Goal: Information Seeking & Learning: Check status

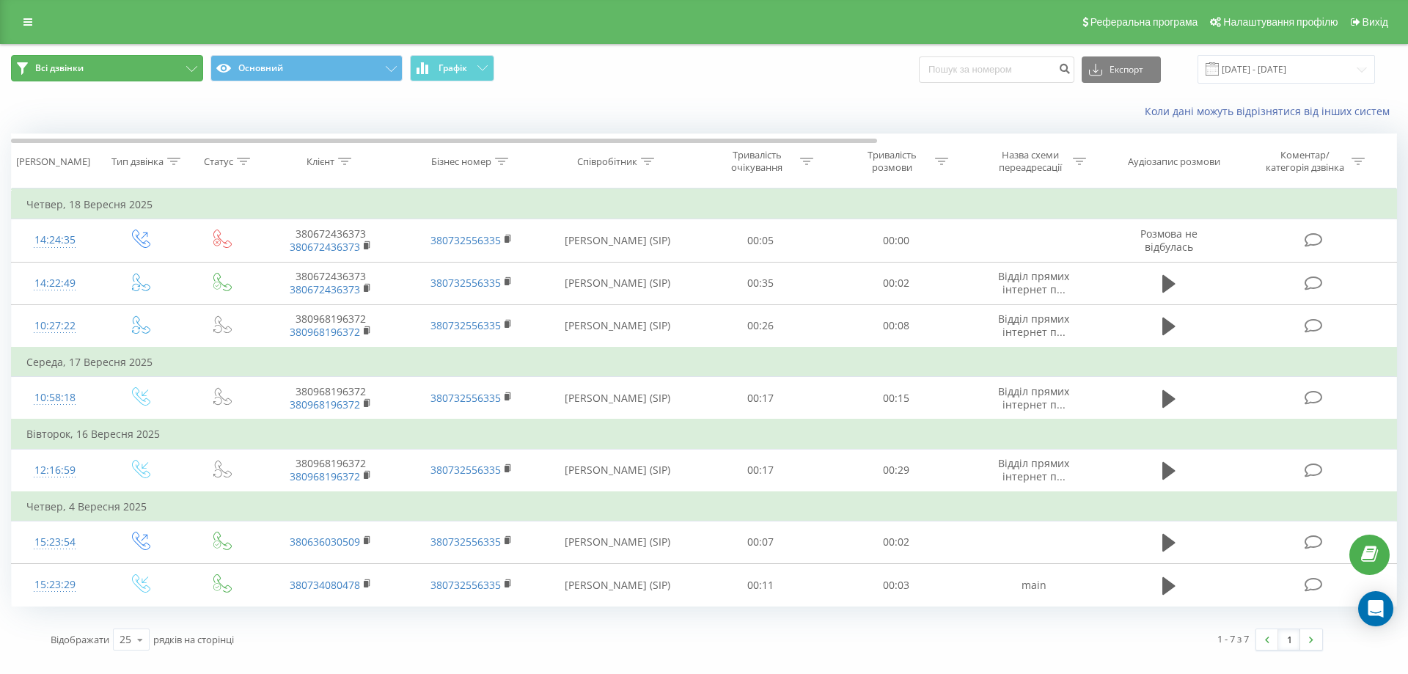
click at [86, 73] on button "Всі дзвінки" at bounding box center [107, 68] width 192 height 26
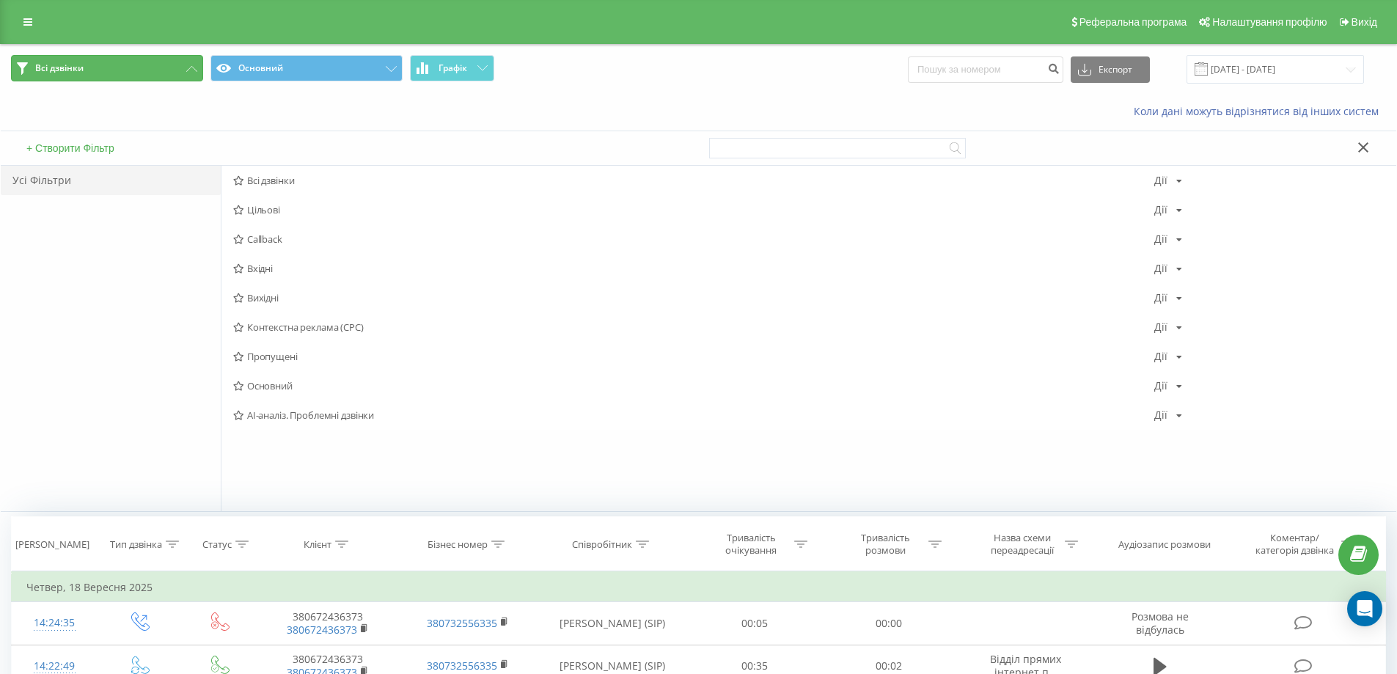
click at [86, 73] on button "Всі дзвінки" at bounding box center [107, 68] width 192 height 26
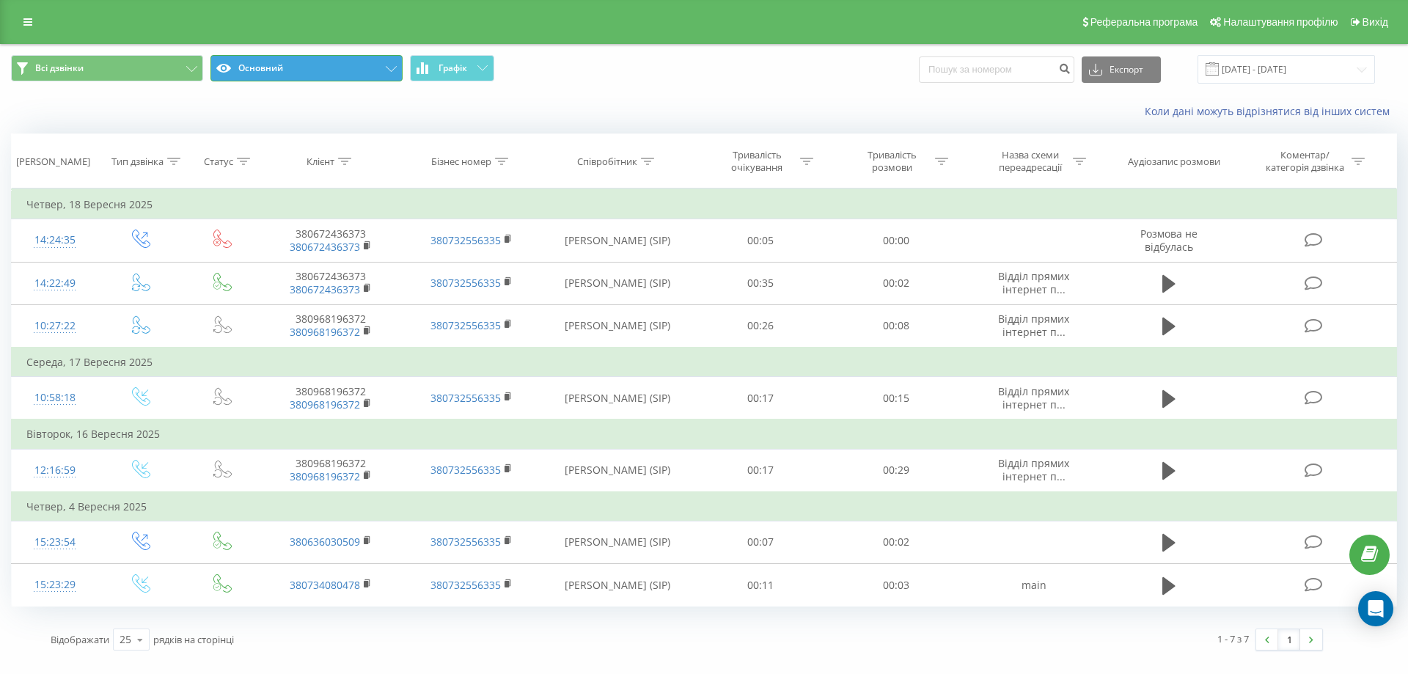
click at [372, 62] on button "Основний" at bounding box center [307, 68] width 192 height 26
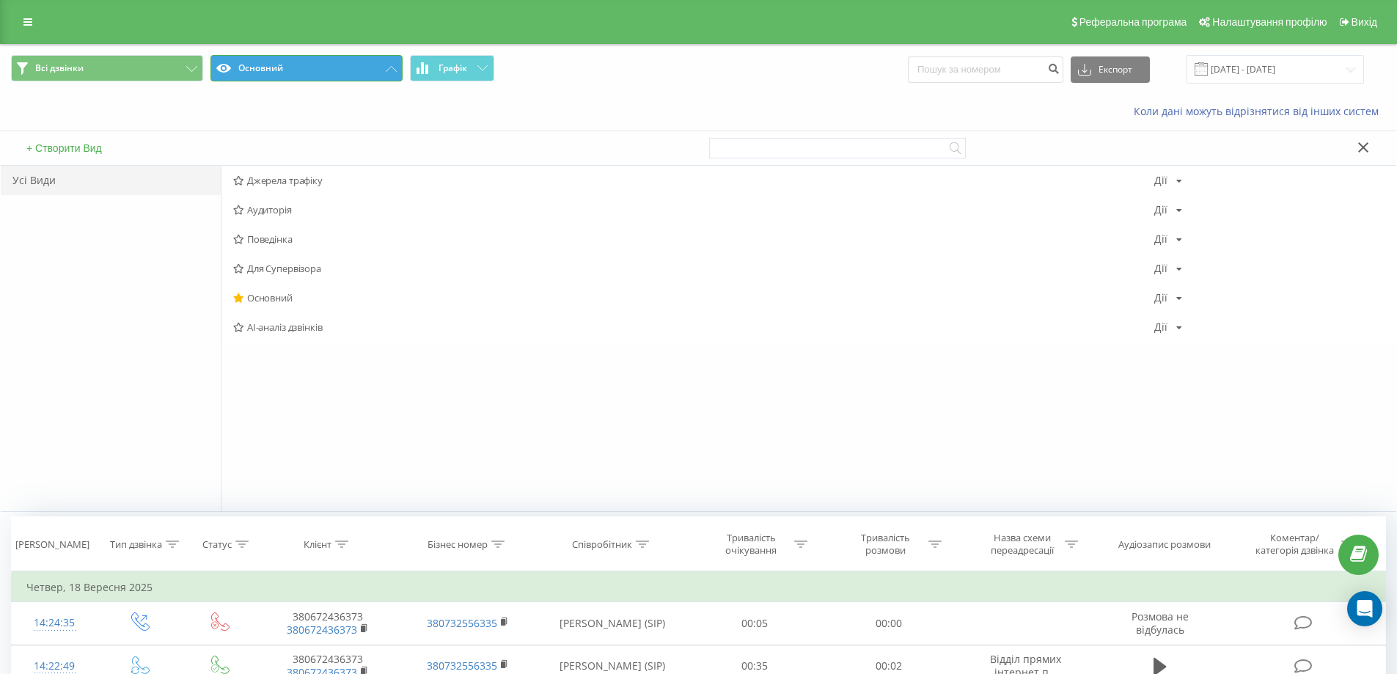
click at [354, 67] on button "Основний" at bounding box center [307, 68] width 192 height 26
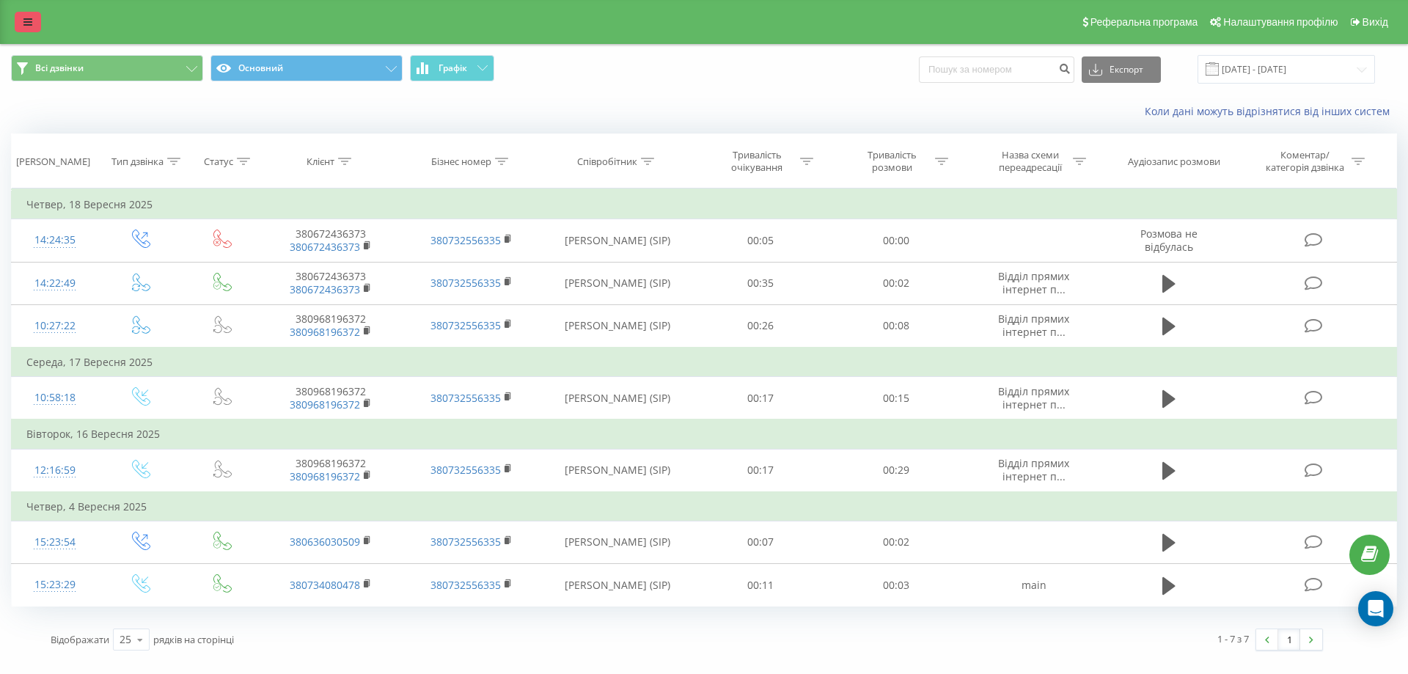
click at [29, 13] on link at bounding box center [28, 22] width 26 height 21
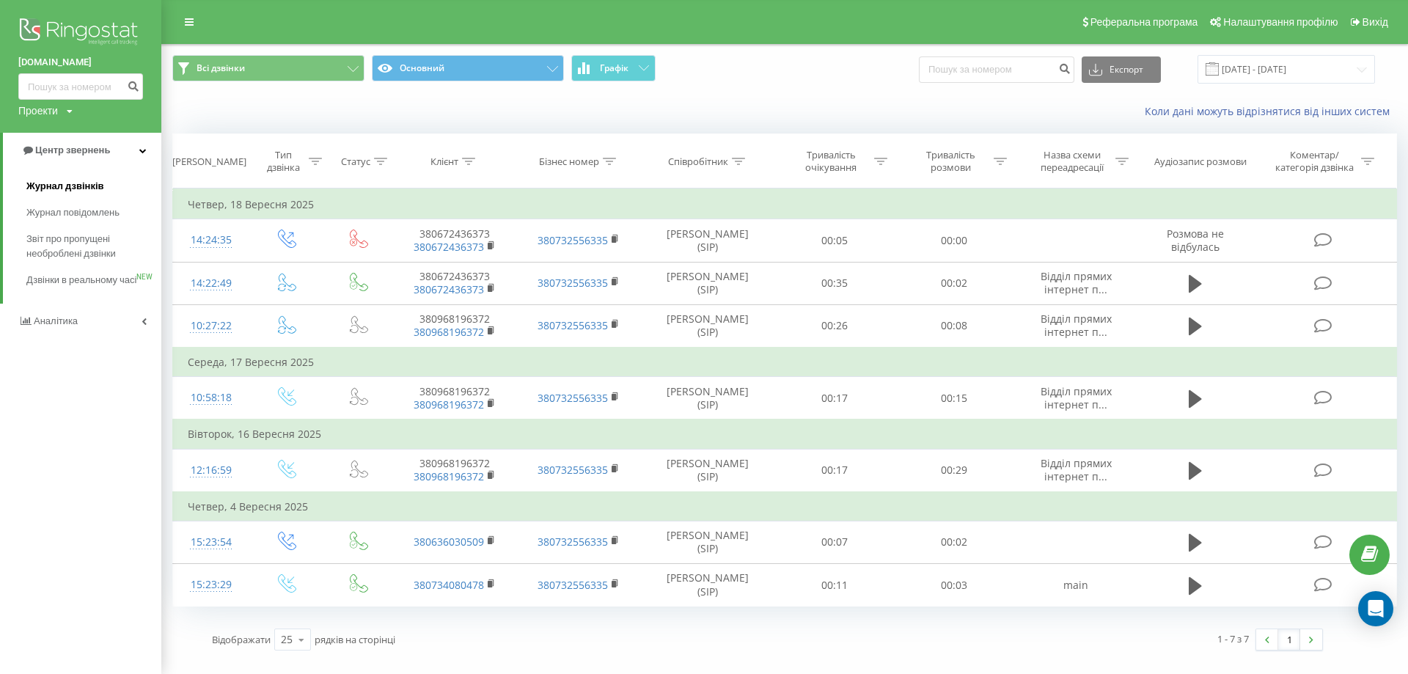
click at [89, 191] on span "Журнал дзвінків" at bounding box center [65, 186] width 78 height 15
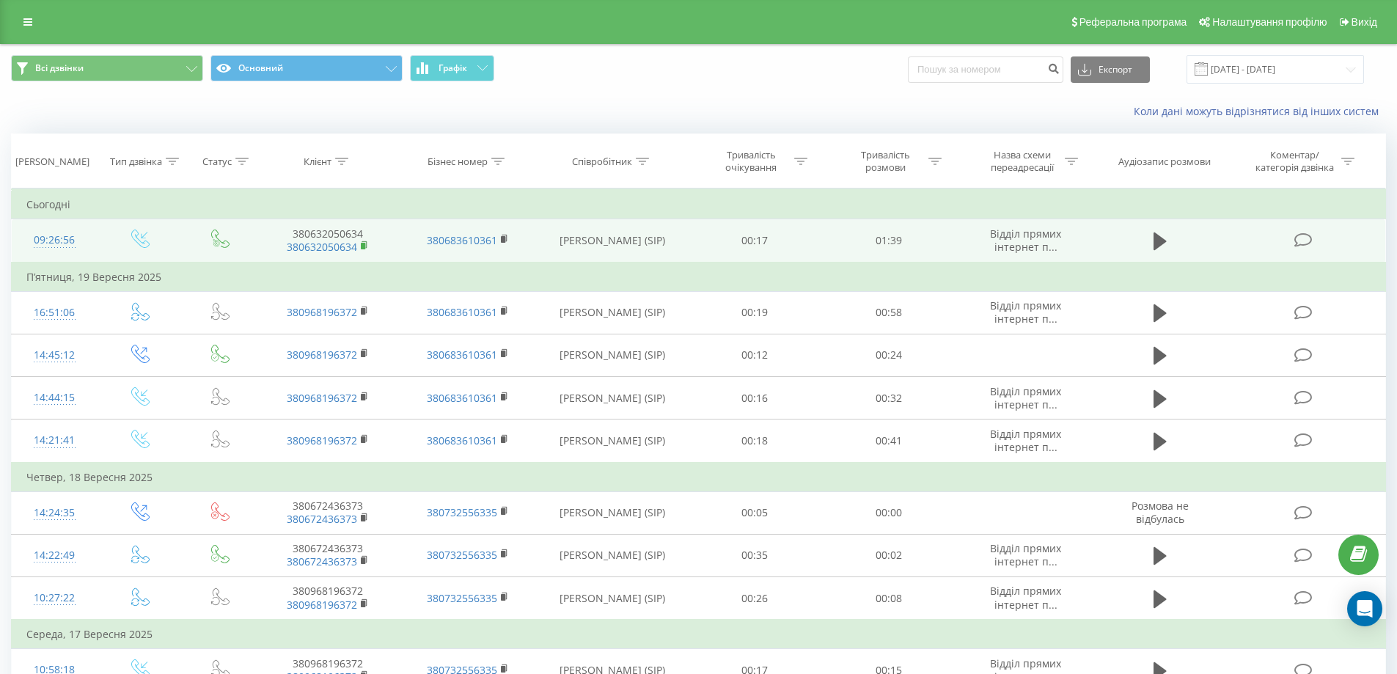
click at [366, 246] on icon at bounding box center [365, 246] width 8 height 10
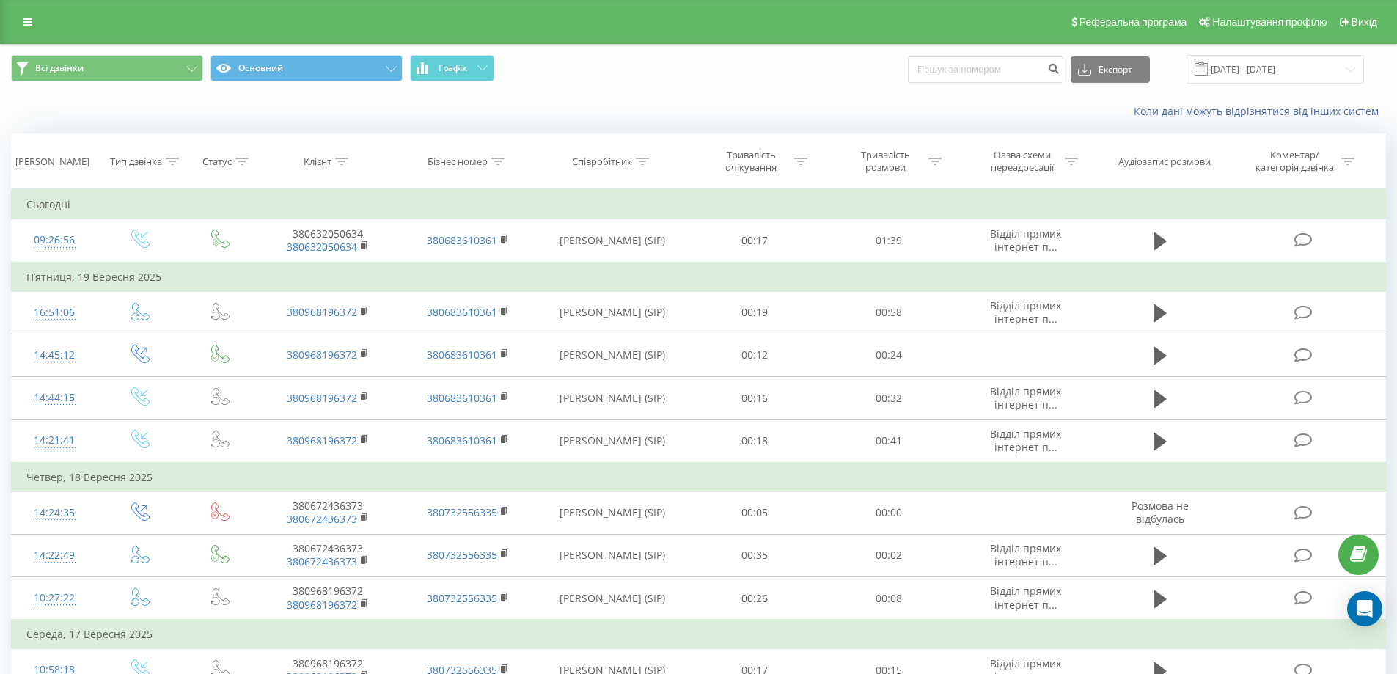
click at [425, 99] on div "Коли дані можуть відрізнятися вiд інших систем" at bounding box center [699, 111] width 1396 height 35
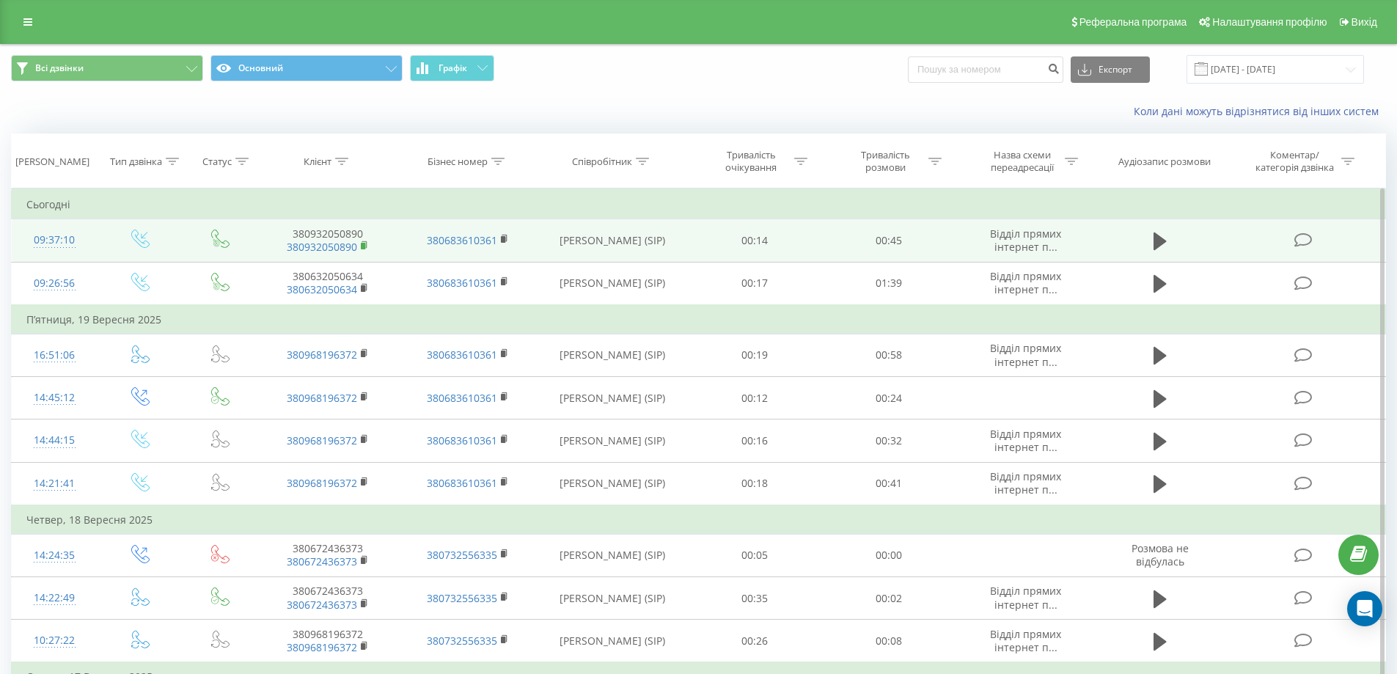
click at [363, 244] on rect at bounding box center [363, 246] width 4 height 7
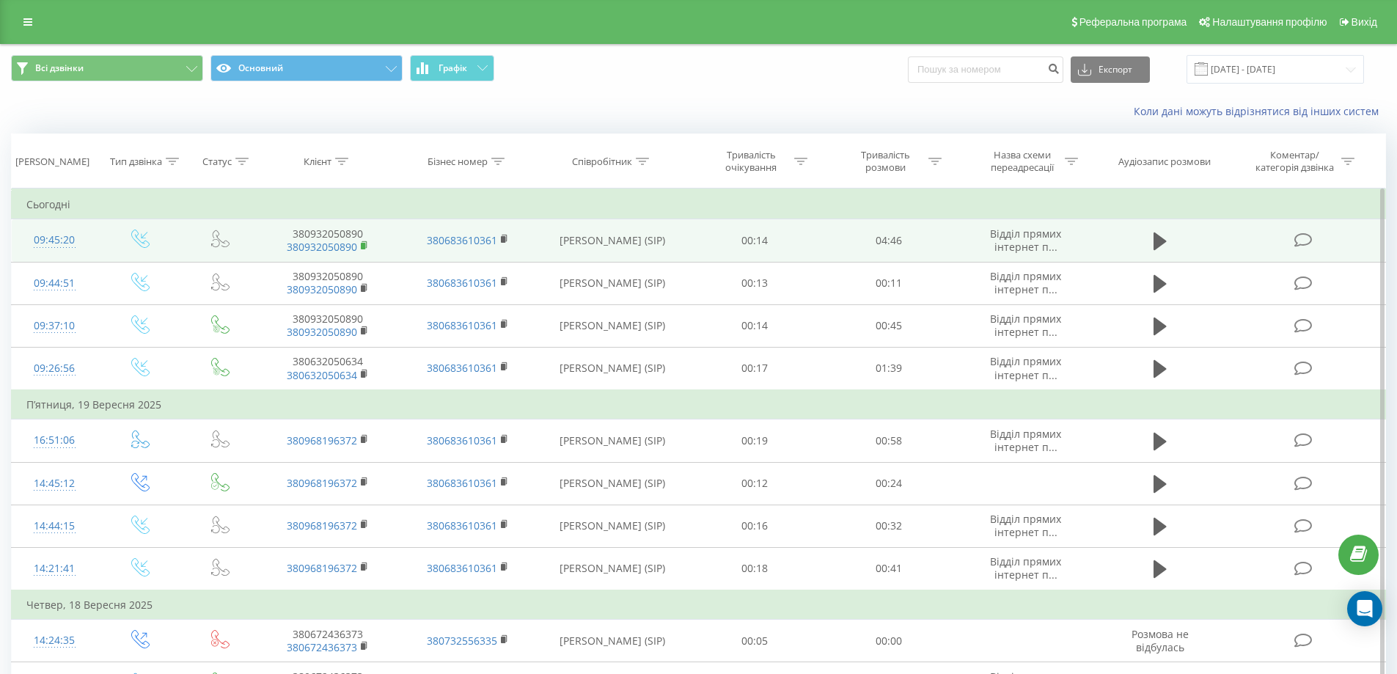
click at [364, 247] on rect at bounding box center [363, 246] width 4 height 7
